Goal: Transaction & Acquisition: Purchase product/service

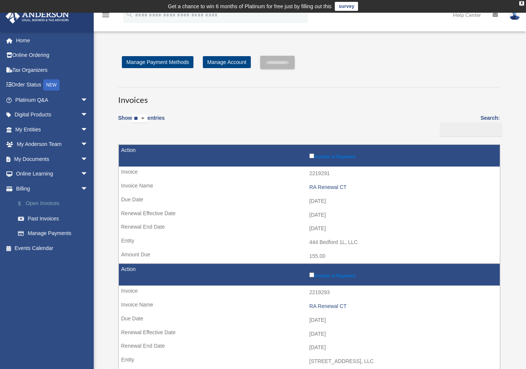
click at [54, 203] on link "$ Open Invoices" at bounding box center [54, 203] width 89 height 15
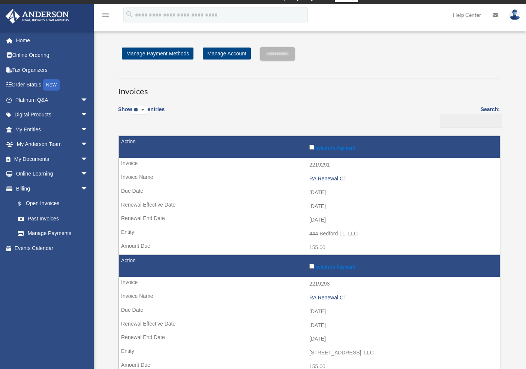
scroll to position [13, 0]
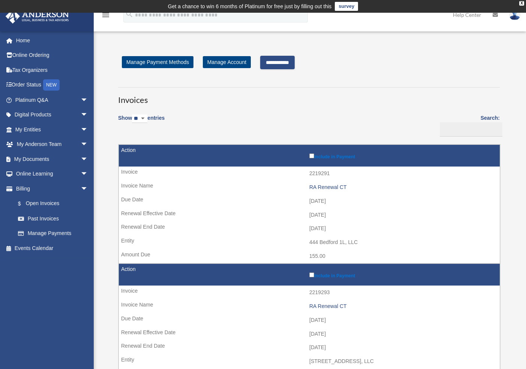
click at [293, 58] on input "**********" at bounding box center [277, 62] width 34 height 13
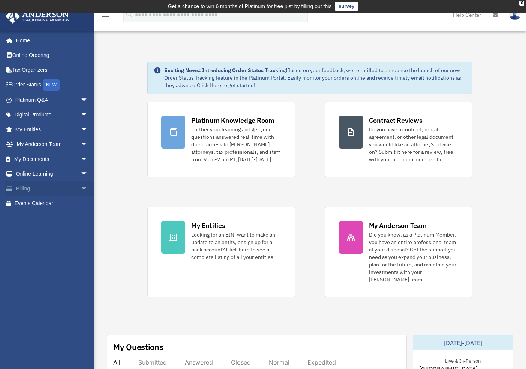
click at [28, 191] on link "Billing arrow_drop_down" at bounding box center [52, 188] width 94 height 15
click at [81, 189] on span "arrow_drop_down" at bounding box center [88, 188] width 15 height 15
click at [52, 203] on link "$ Open Invoices" at bounding box center [54, 203] width 89 height 15
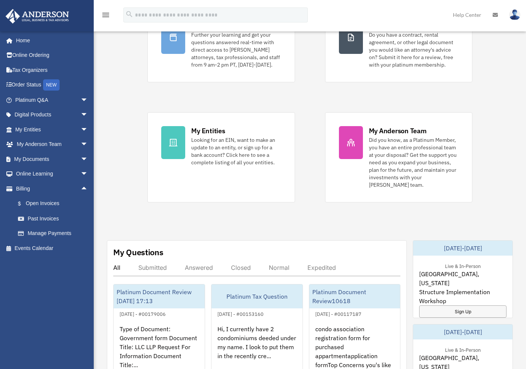
scroll to position [146, 0]
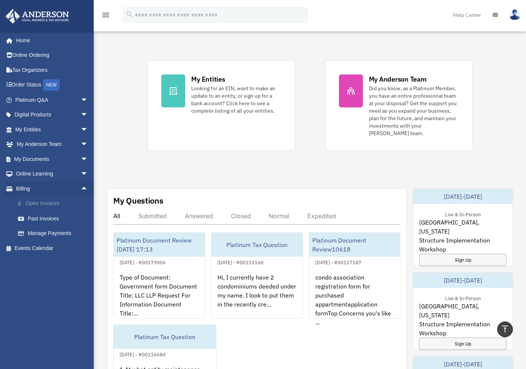
click at [49, 202] on link "$ Open Invoices" at bounding box center [54, 203] width 89 height 15
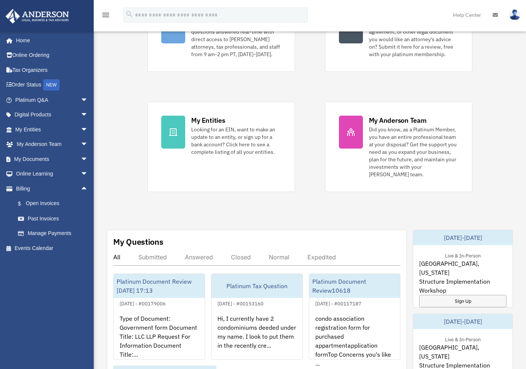
scroll to position [148, 0]
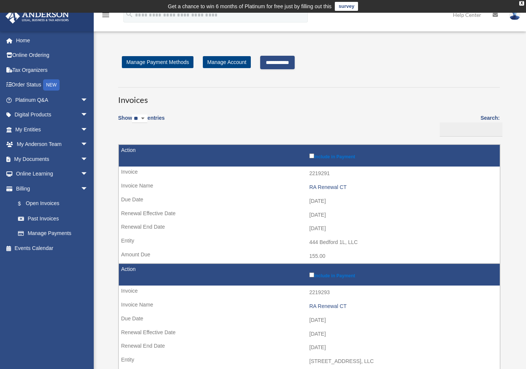
click at [292, 63] on input "**********" at bounding box center [277, 62] width 34 height 13
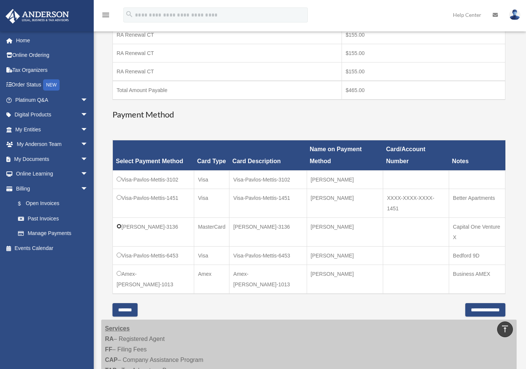
scroll to position [195, 0]
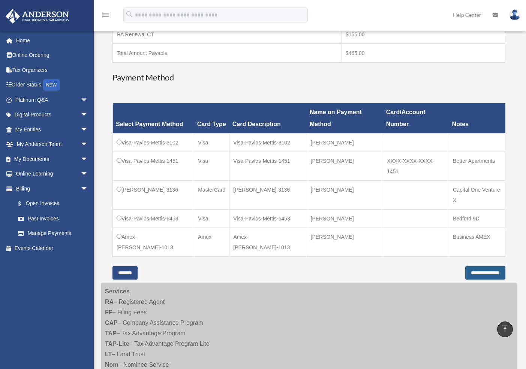
click at [484, 266] on input "**********" at bounding box center [485, 272] width 40 height 13
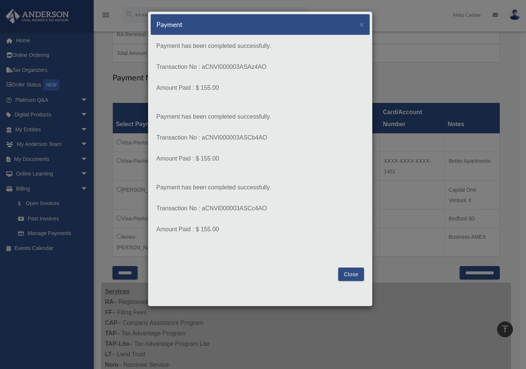
click at [357, 268] on button "Close" at bounding box center [351, 274] width 26 height 13
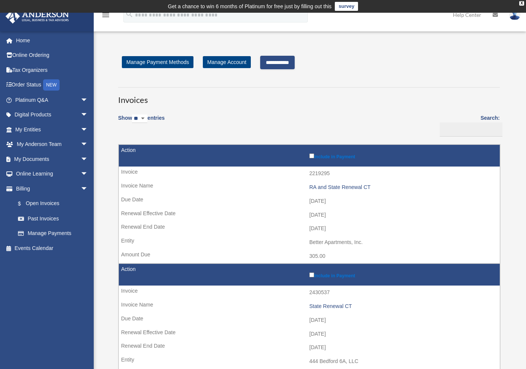
click at [287, 63] on input "**********" at bounding box center [277, 62] width 34 height 13
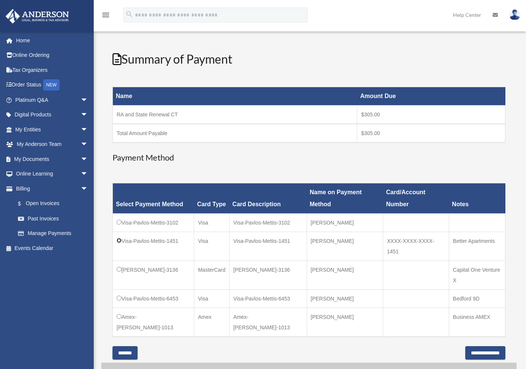
scroll to position [116, 0]
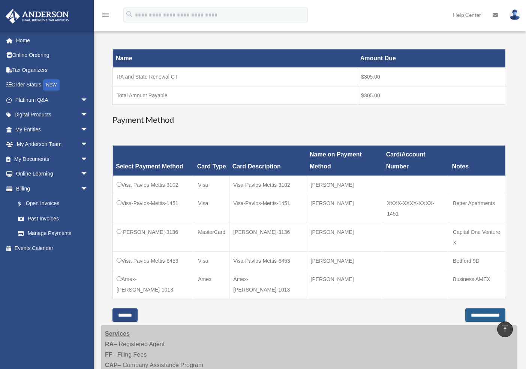
click at [475, 309] on input "**********" at bounding box center [485, 315] width 40 height 13
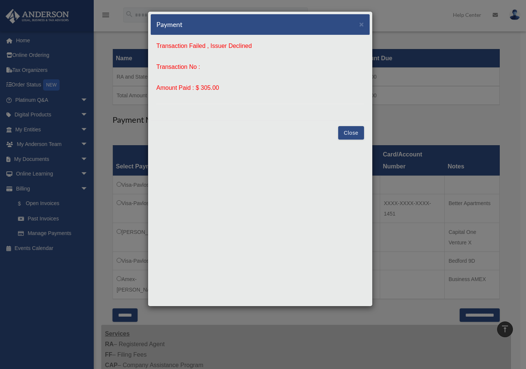
click at [372, 135] on div "Payment × Transaction Failed , Issuer Declined Transaction No : Amount Paid : $…" at bounding box center [260, 159] width 225 height 296
click at [356, 135] on button "Close" at bounding box center [351, 132] width 26 height 13
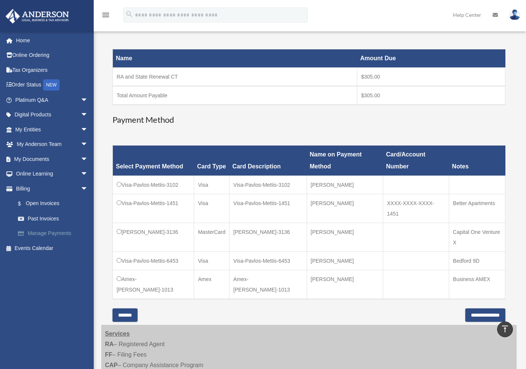
click at [61, 232] on link "Manage Payments" at bounding box center [54, 233] width 89 height 15
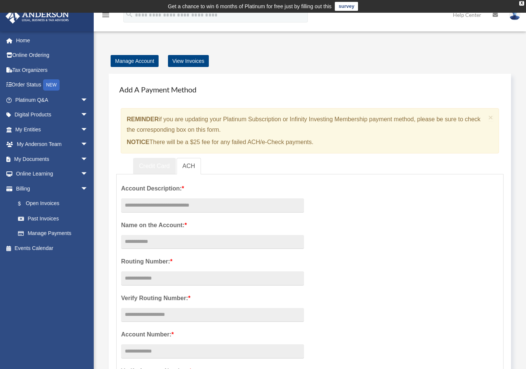
click at [160, 170] on link "Credit Card" at bounding box center [154, 166] width 43 height 17
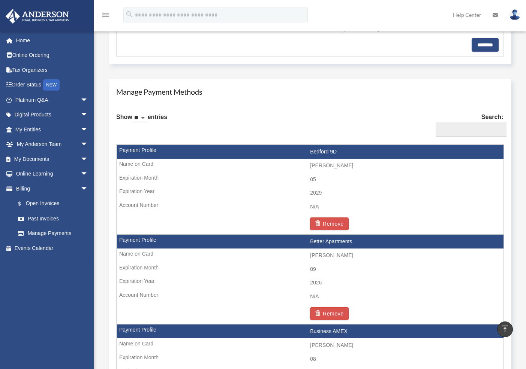
scroll to position [393, 0]
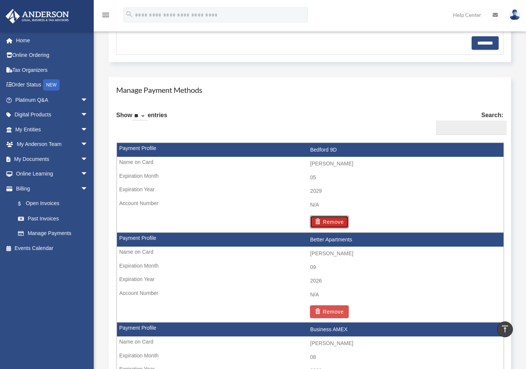
click at [336, 222] on button "Remove" at bounding box center [329, 222] width 39 height 13
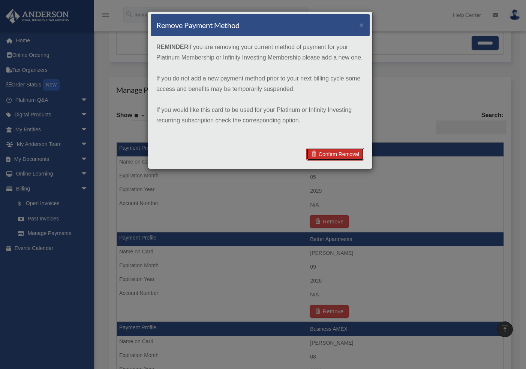
click at [339, 154] on link "Confirm Removal" at bounding box center [335, 154] width 58 height 13
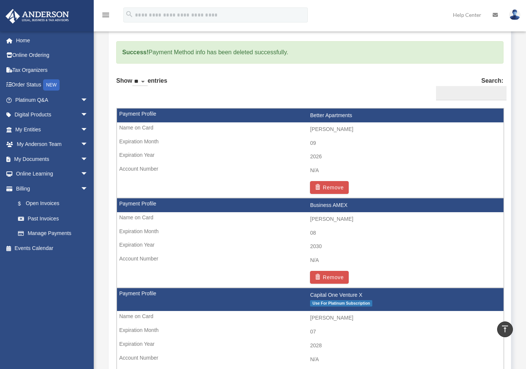
scroll to position [438, 0]
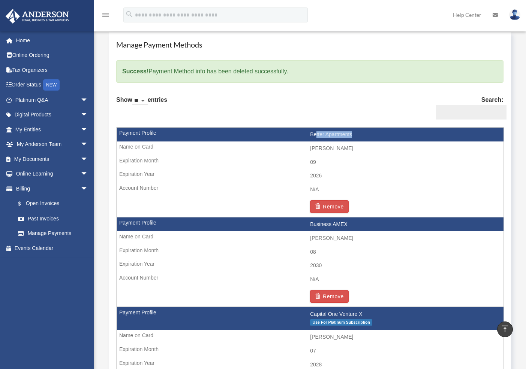
drag, startPoint x: 315, startPoint y: 133, endPoint x: 353, endPoint y: 134, distance: 37.9
click at [353, 134] on td "Better Apartments" at bounding box center [310, 135] width 386 height 14
click at [334, 206] on button "Remove" at bounding box center [329, 206] width 39 height 13
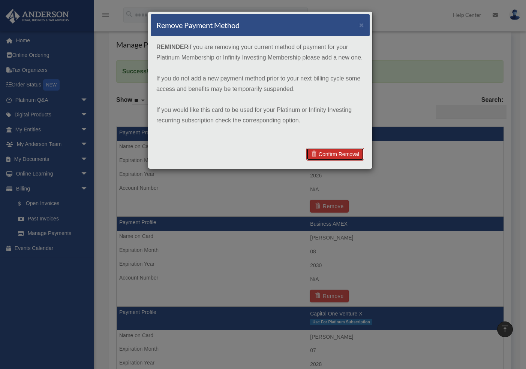
click at [335, 152] on link "Confirm Removal" at bounding box center [335, 154] width 58 height 13
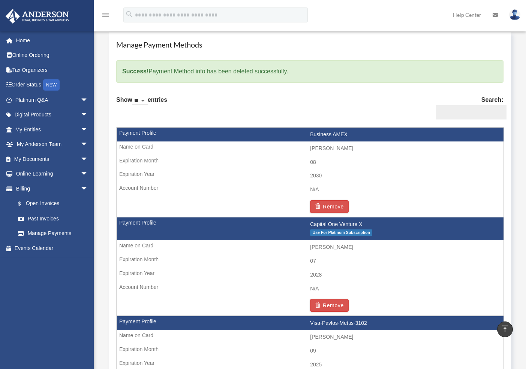
click at [444, 178] on td "2030" at bounding box center [310, 176] width 386 height 14
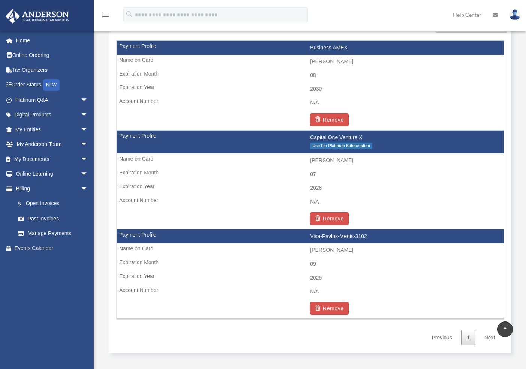
scroll to position [490, 0]
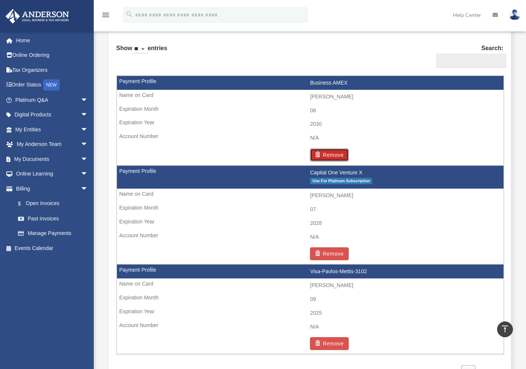
click at [324, 154] on button "Remove" at bounding box center [329, 155] width 39 height 13
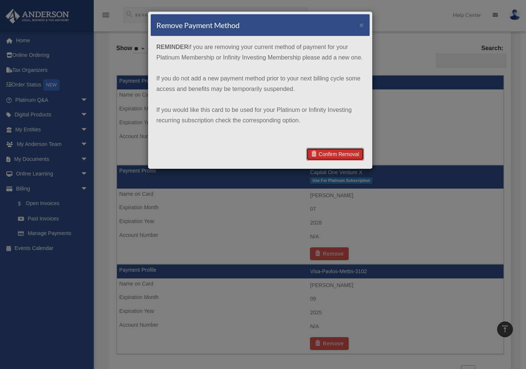
click at [336, 152] on link "Confirm Removal" at bounding box center [335, 154] width 58 height 13
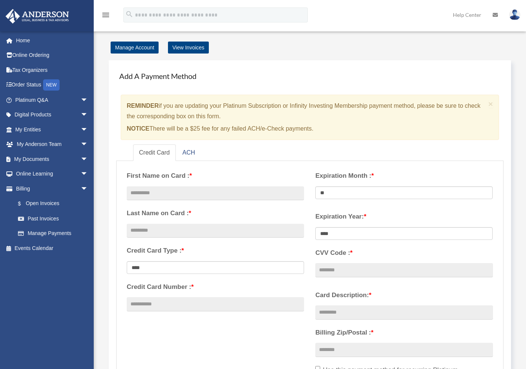
scroll to position [0, 0]
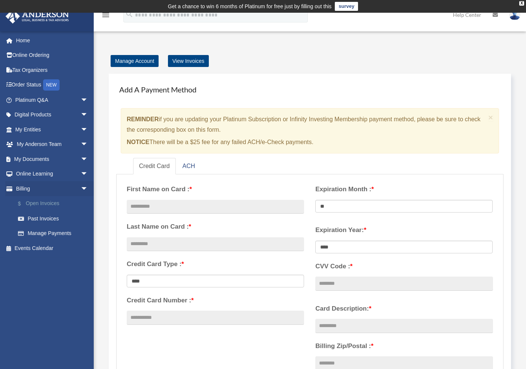
click at [43, 205] on link "$ Open Invoices" at bounding box center [54, 203] width 89 height 15
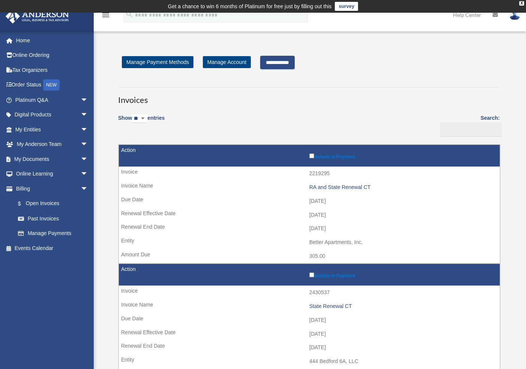
click at [294, 66] on input "**********" at bounding box center [277, 62] width 34 height 13
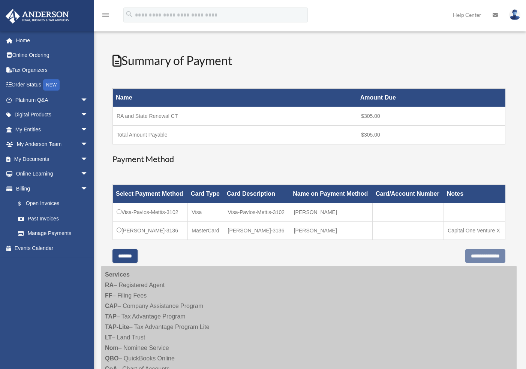
scroll to position [92, 0]
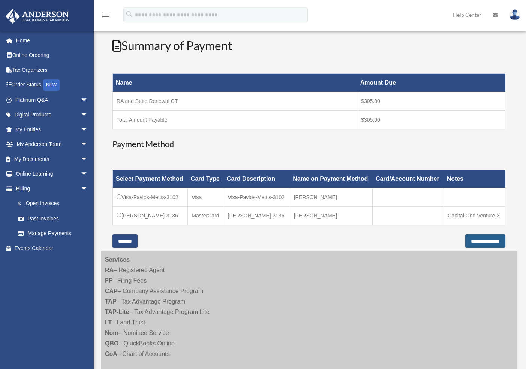
click at [474, 243] on input "**********" at bounding box center [485, 241] width 40 height 13
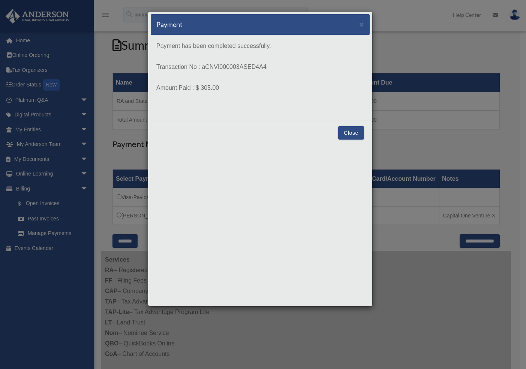
click at [352, 132] on button "Close" at bounding box center [351, 132] width 26 height 13
